Goal: Task Accomplishment & Management: Use online tool/utility

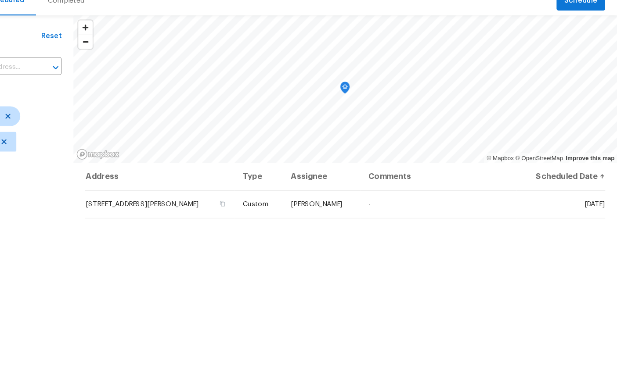
scroll to position [33, 0]
click at [0, 0] on icon at bounding box center [0, 0] width 0 height 0
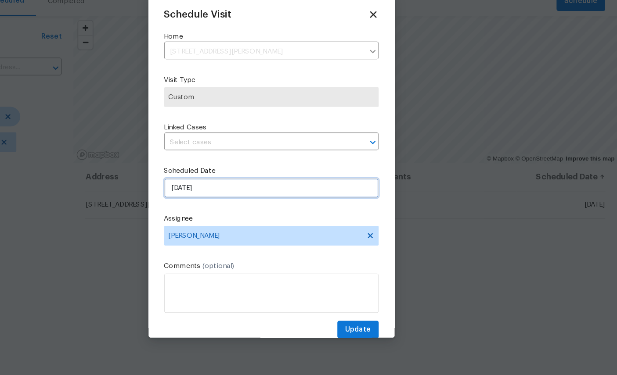
click at [234, 199] on input "[DATE]" at bounding box center [308, 208] width 191 height 18
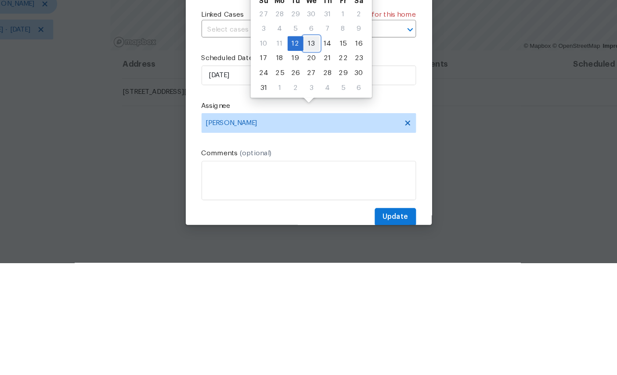
click at [304, 173] on div "13" at bounding box center [311, 179] width 14 height 12
type input "[DATE]"
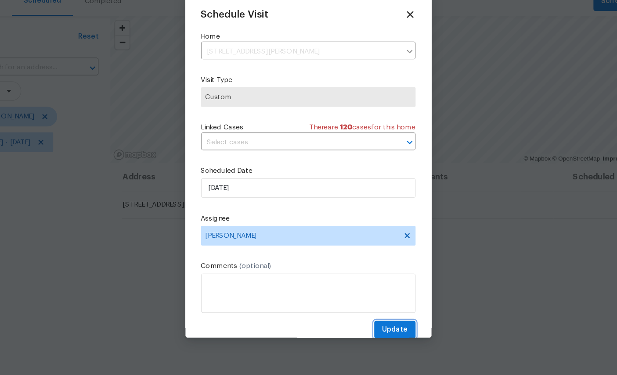
click at [374, 329] on span "Update" at bounding box center [385, 334] width 23 height 11
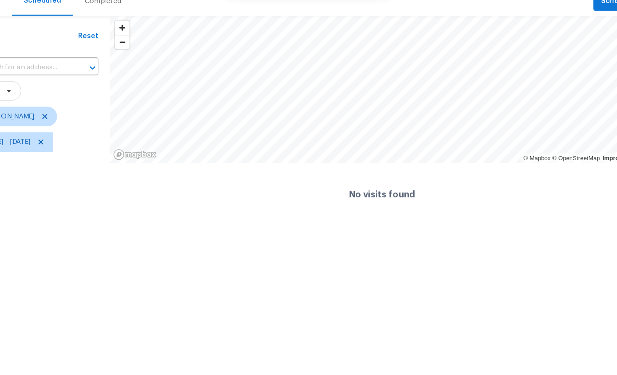
scroll to position [0, 0]
click at [43, 162] on span "[DATE] - [DATE]" at bounding box center [39, 166] width 43 height 9
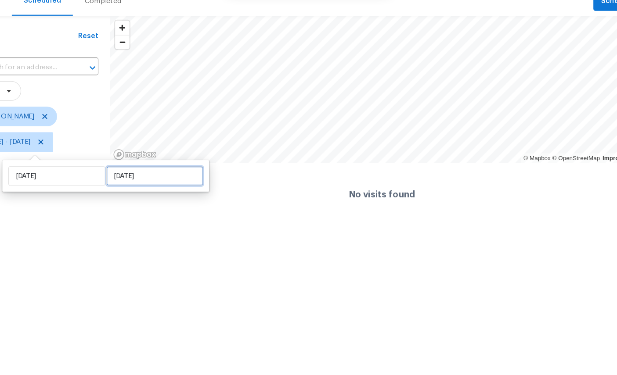
click at [128, 188] on input "[DATE]" at bounding box center [171, 197] width 86 height 18
select select "7"
select select "2025"
select select "8"
select select "2025"
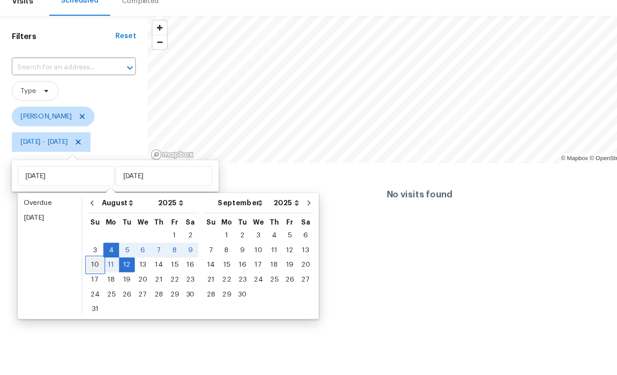
click at [85, 270] on div "10" at bounding box center [85, 276] width 14 height 12
type input "[DATE]"
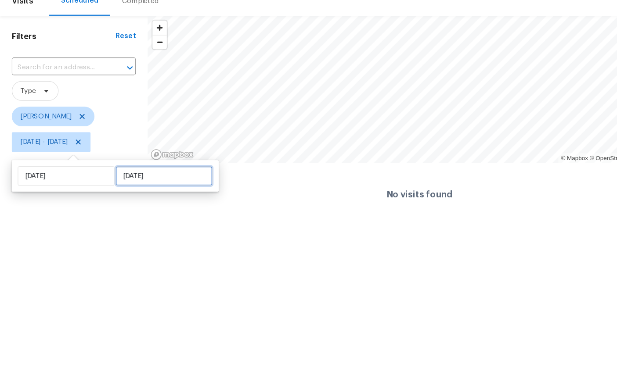
click at [142, 188] on input "[DATE]" at bounding box center [146, 197] width 86 height 18
select select "7"
select select "2025"
select select "8"
select select "2025"
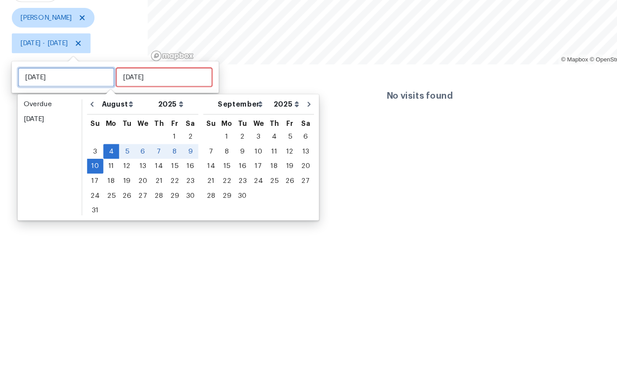
click at [57, 188] on input "[DATE]" at bounding box center [59, 197] width 86 height 18
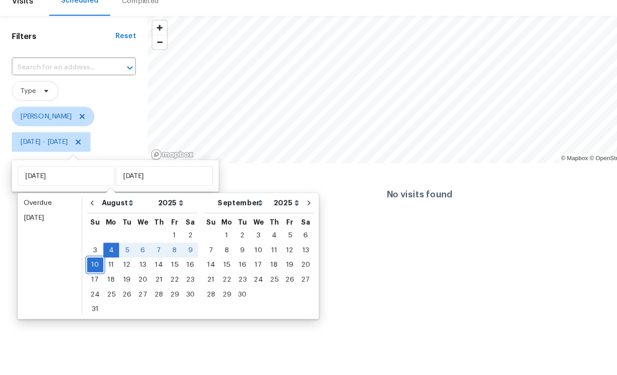
click at [85, 270] on div "10" at bounding box center [85, 276] width 14 height 12
type input "[DATE]"
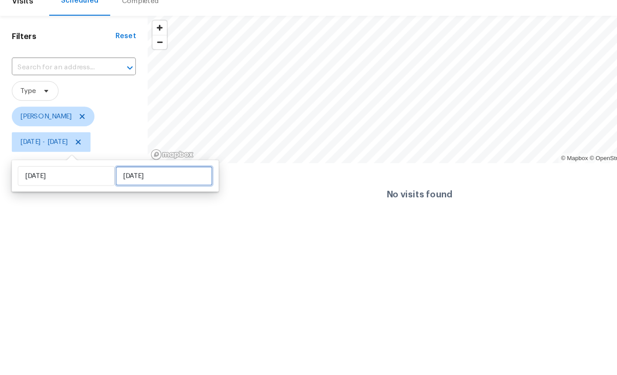
click at [131, 188] on input "[DATE]" at bounding box center [146, 197] width 86 height 18
select select "7"
select select "2025"
select select "8"
select select "2025"
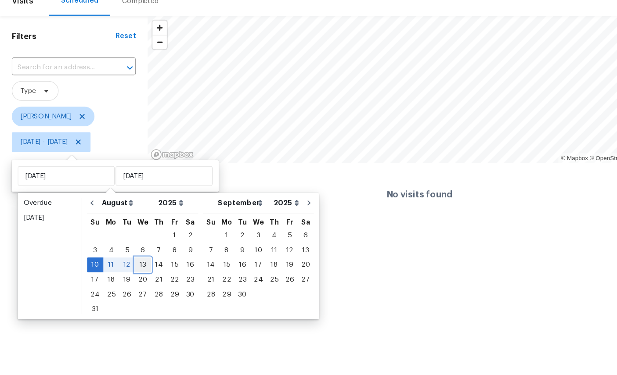
click at [129, 270] on div "13" at bounding box center [127, 276] width 14 height 12
type input "[DATE]"
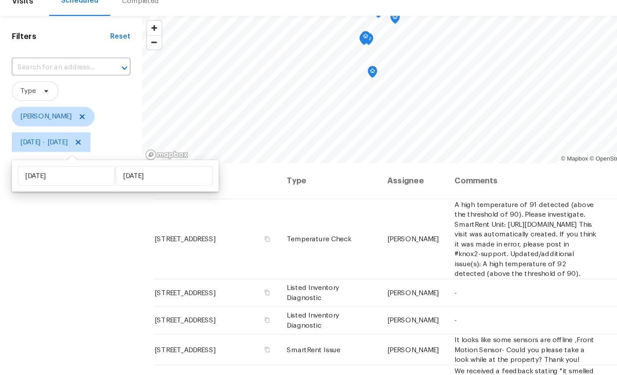
click at [95, 253] on div "Filters Reset ​ Type [PERSON_NAME] [DATE] - [DATE]" at bounding box center [63, 270] width 127 height 432
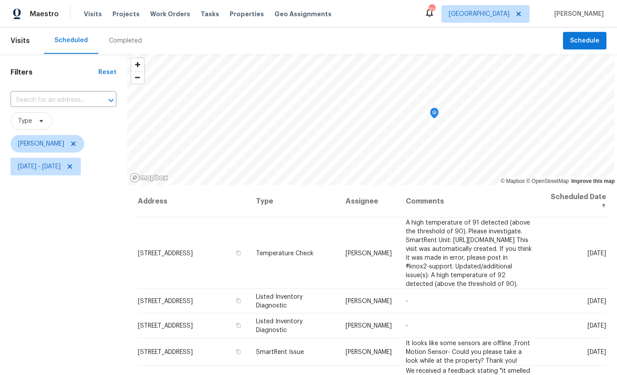
click at [438, 108] on icon "Map marker" at bounding box center [434, 113] width 9 height 11
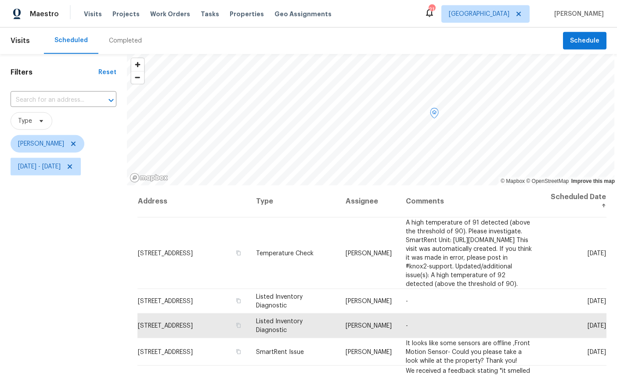
click at [53, 309] on div "Filters Reset ​ Type [PERSON_NAME] [DATE] - [DATE]" at bounding box center [63, 270] width 127 height 432
click at [53, 308] on div "Filters Reset ​ Type [PERSON_NAME] [DATE] - [DATE]" at bounding box center [63, 270] width 127 height 432
click at [17, 258] on div "Filters Reset ​ Type [PERSON_NAME] [DATE] - [DATE]" at bounding box center [63, 270] width 127 height 432
